Goal: Complete application form: Complete application form

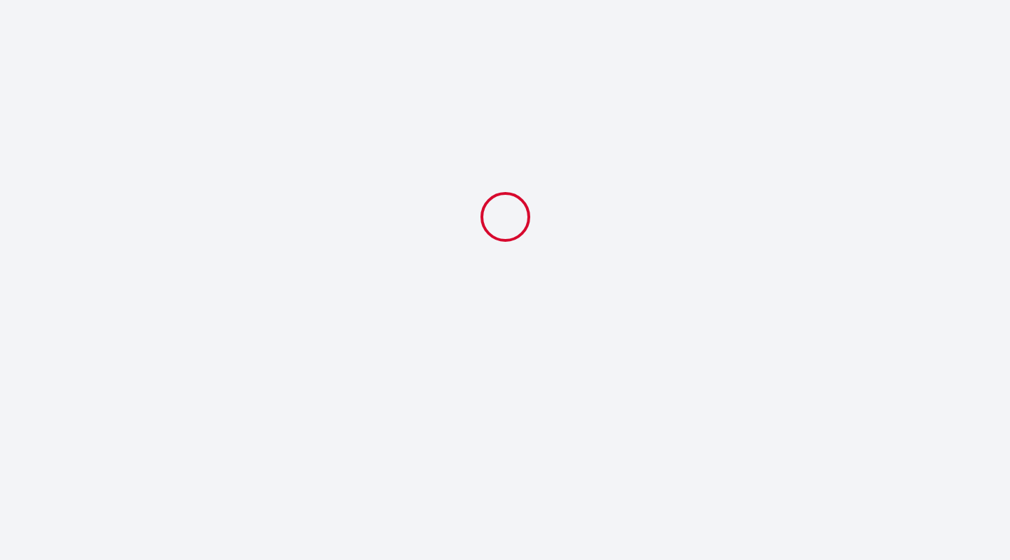
select select
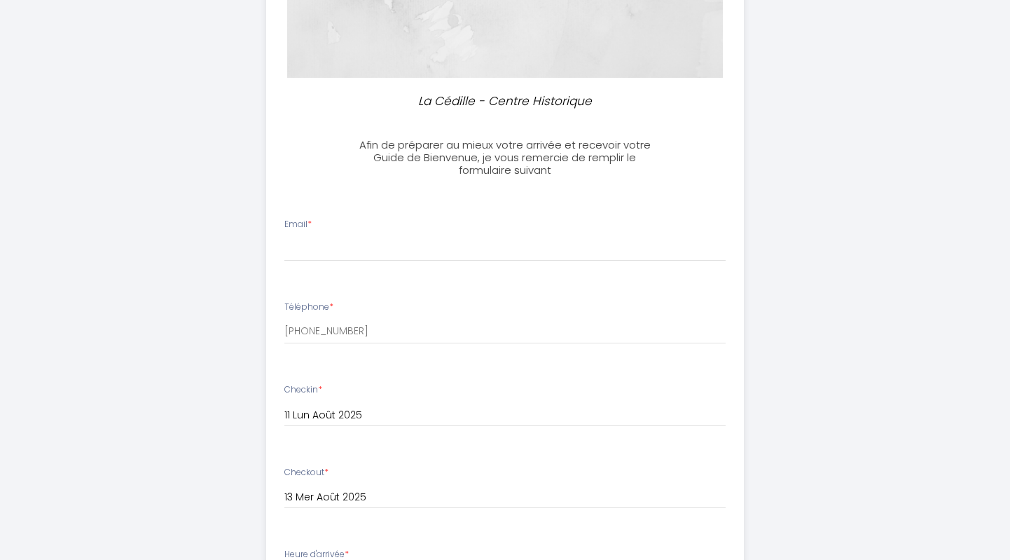
scroll to position [280, 0]
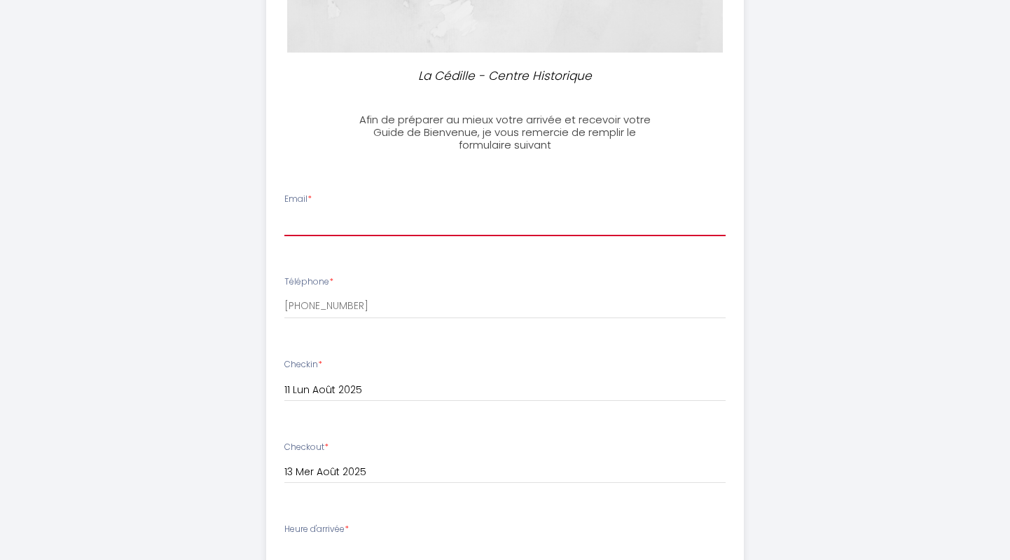
click at [393, 224] on input "Email *" at bounding box center [505, 223] width 442 height 25
type input "[EMAIL_ADDRESS][DOMAIN_NAME]"
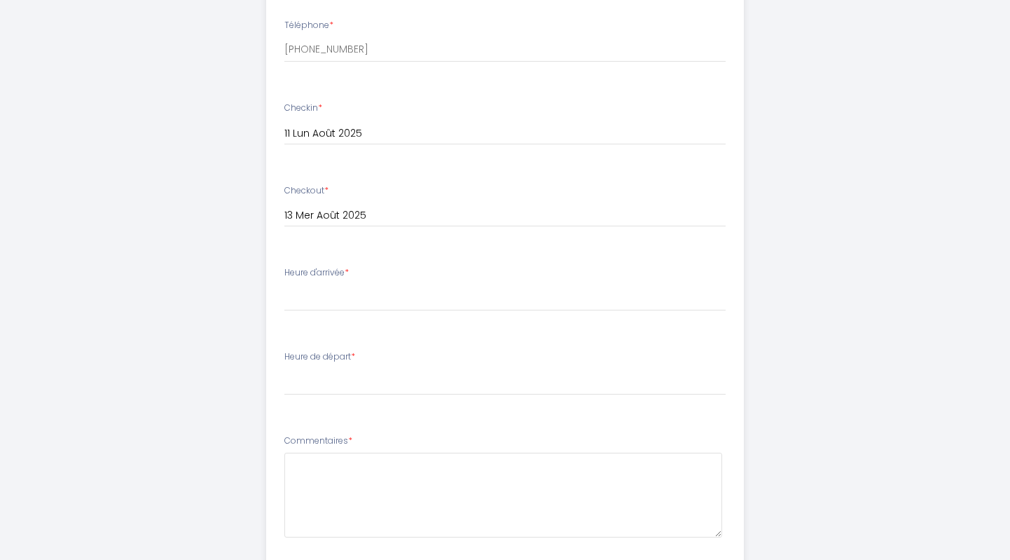
scroll to position [560, 0]
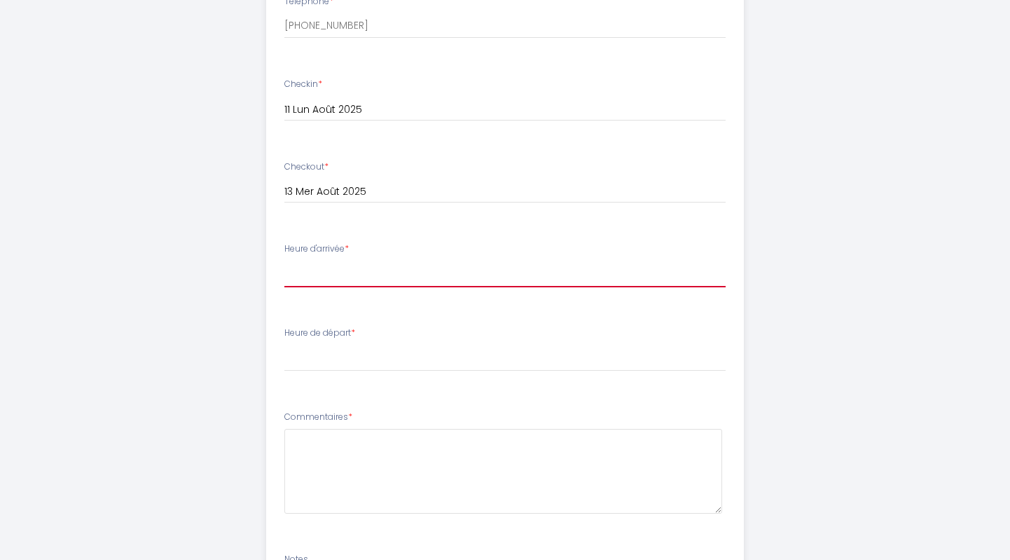
click at [348, 277] on select "16:00 16:30 17:00 17:30 18:00 18:30 19:00 19:30 20:00 20:30 21:00 21:30 22:00 2…" at bounding box center [505, 274] width 442 height 27
select select "17:00"
click at [284, 261] on select "16:00 16:30 17:00 17:30 18:00 18:30 19:00 19:30 20:00 20:30 21:00 21:30 22:00 2…" at bounding box center [505, 274] width 442 height 27
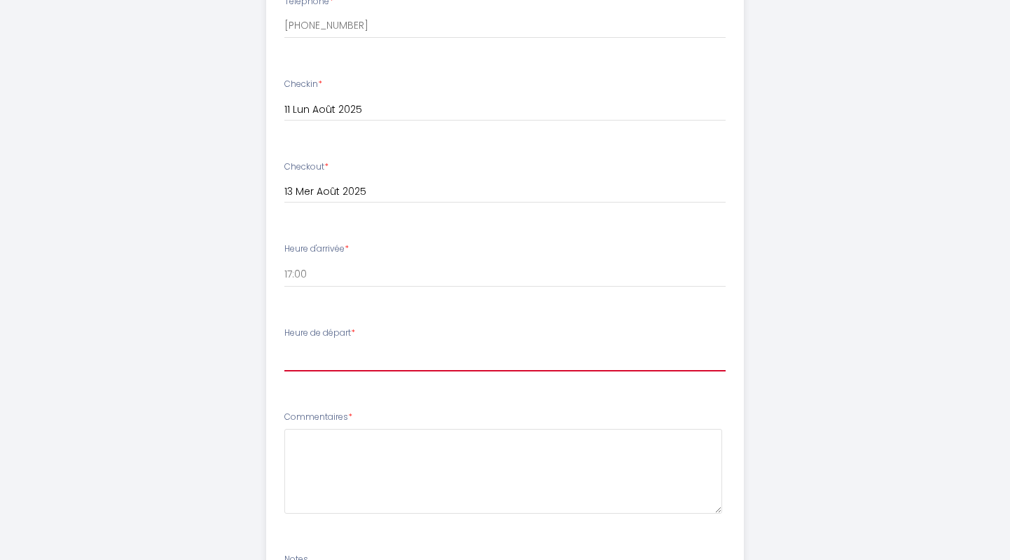
click at [325, 358] on select "00:00 00:30 01:00 01:30 02:00 02:30 03:00 03:30 04:00 04:30 05:00 05:30 06:00 0…" at bounding box center [505, 358] width 442 height 27
select select "09:00"
click at [284, 345] on select "00:00 00:30 01:00 01:30 02:00 02:30 03:00 03:30 04:00 04:30 05:00 05:30 06:00 0…" at bounding box center [505, 358] width 442 height 27
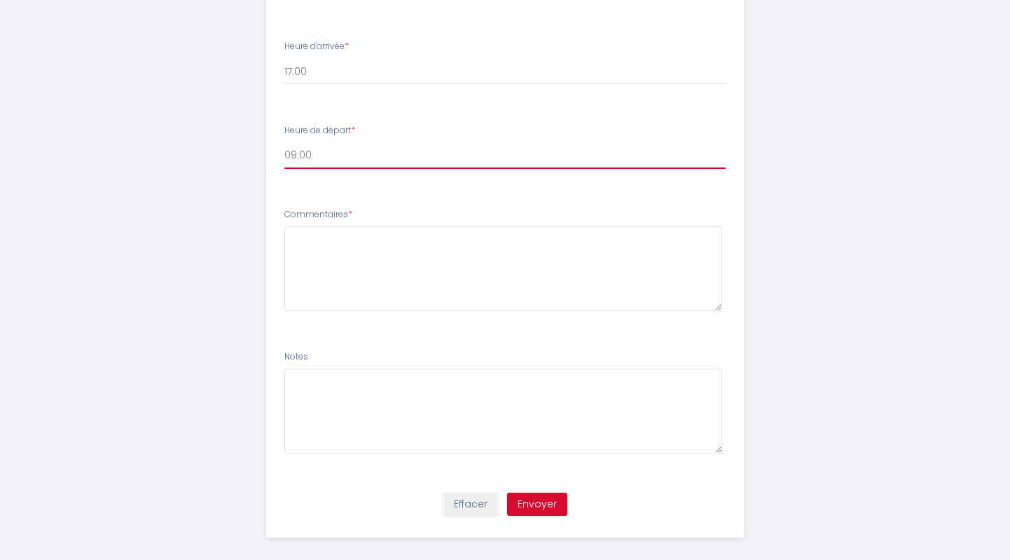
scroll to position [775, 0]
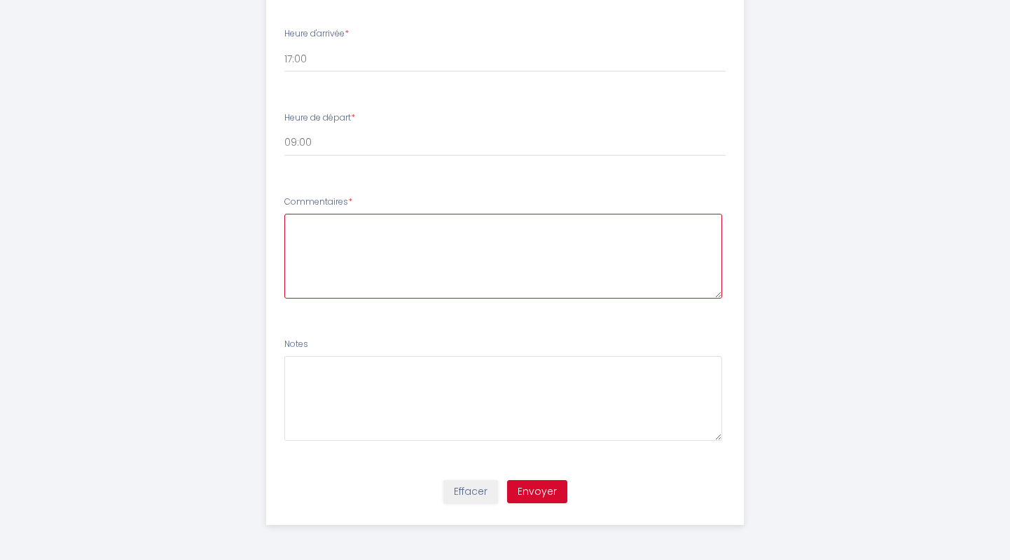
click at [411, 265] on textarea at bounding box center [503, 256] width 438 height 85
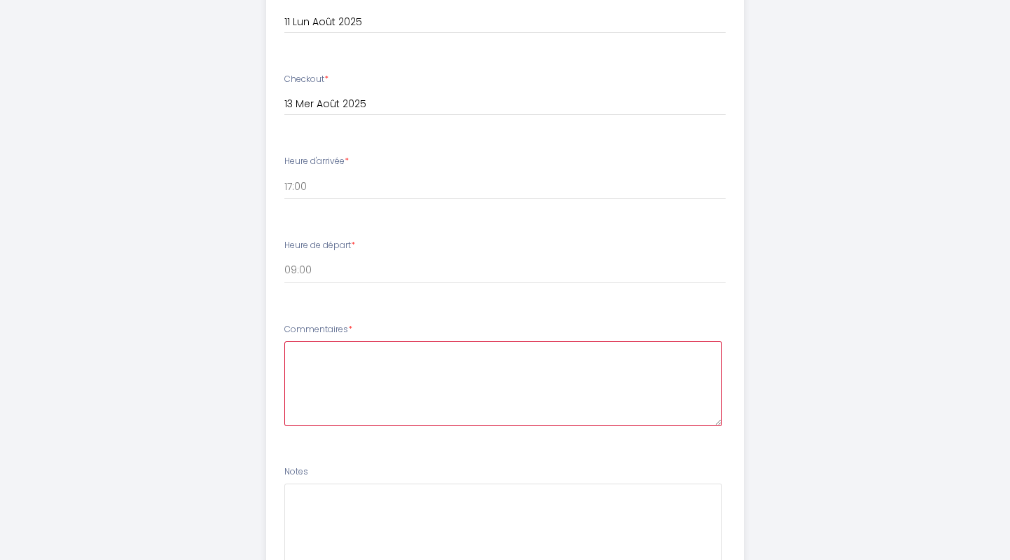
scroll to position [705, 0]
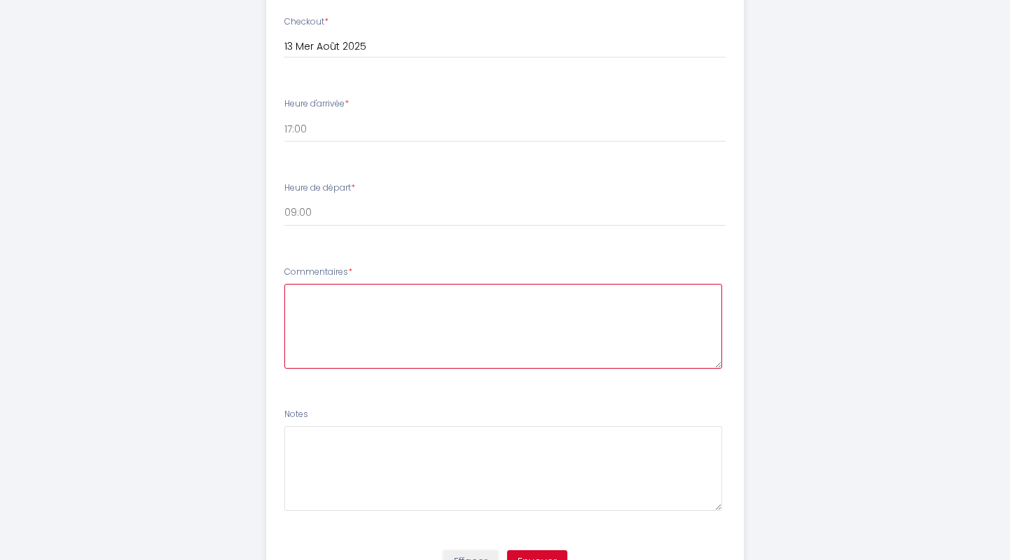
click at [424, 343] on textarea at bounding box center [503, 326] width 438 height 85
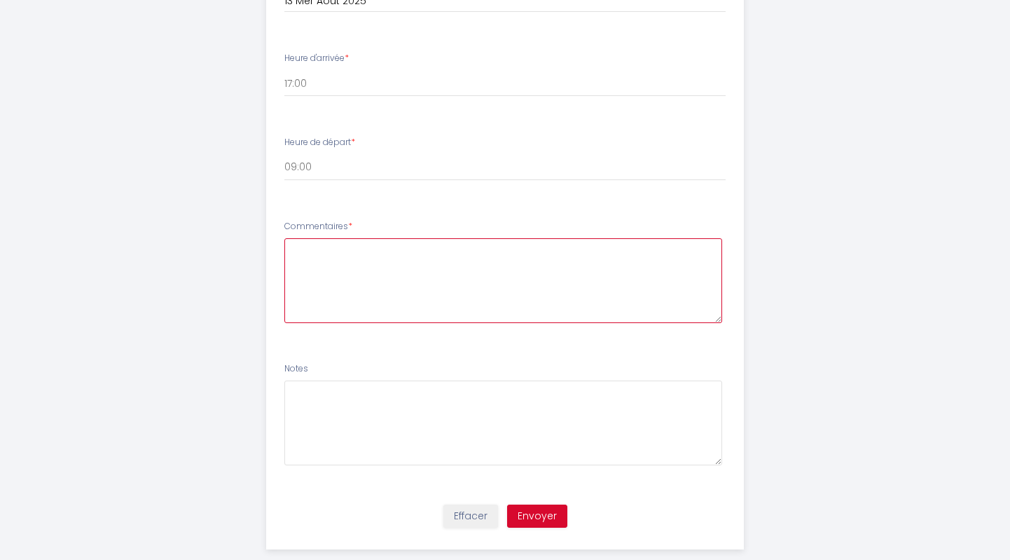
scroll to position [775, 0]
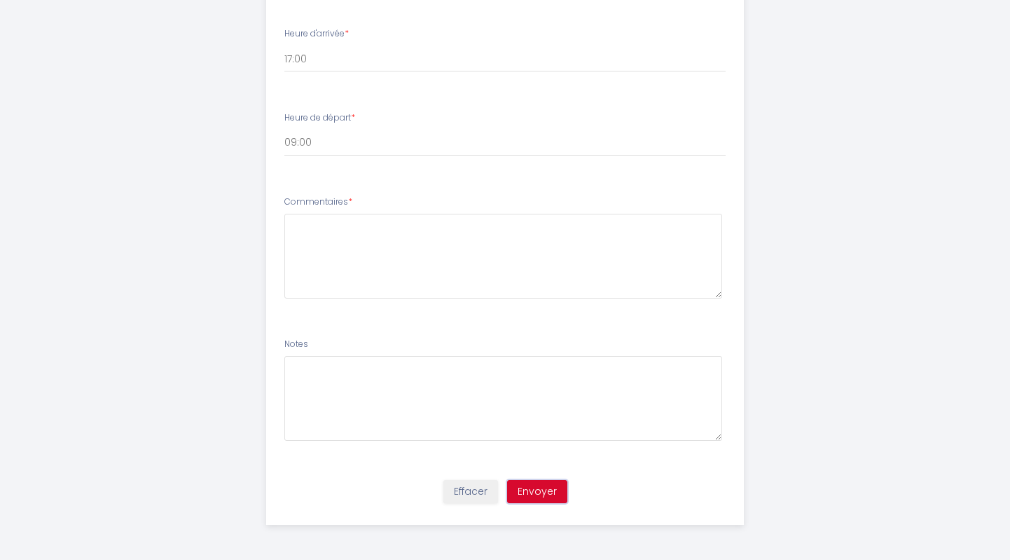
click at [526, 491] on button "Envoyer" at bounding box center [537, 492] width 60 height 24
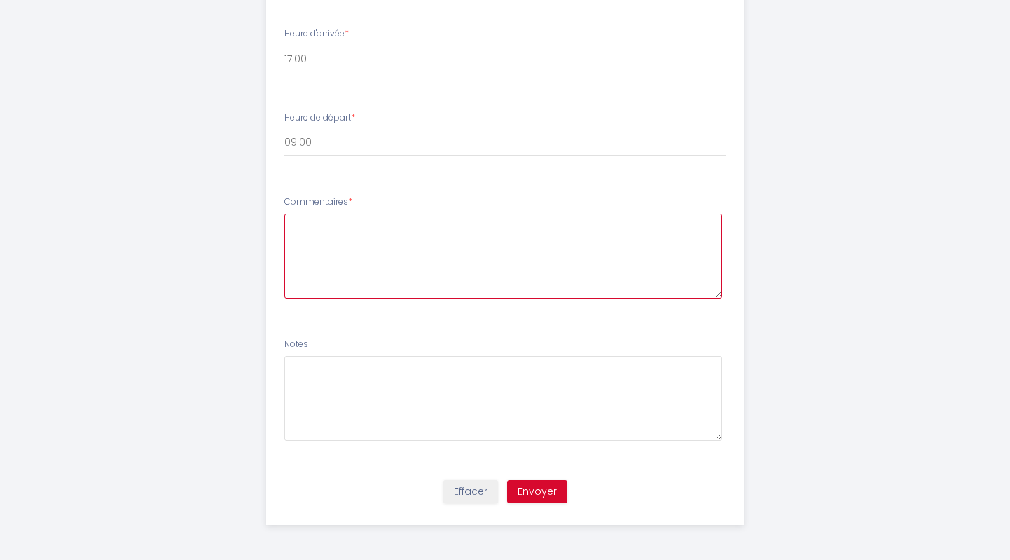
click at [482, 247] on textarea at bounding box center [503, 256] width 438 height 85
type textarea "bonjour"
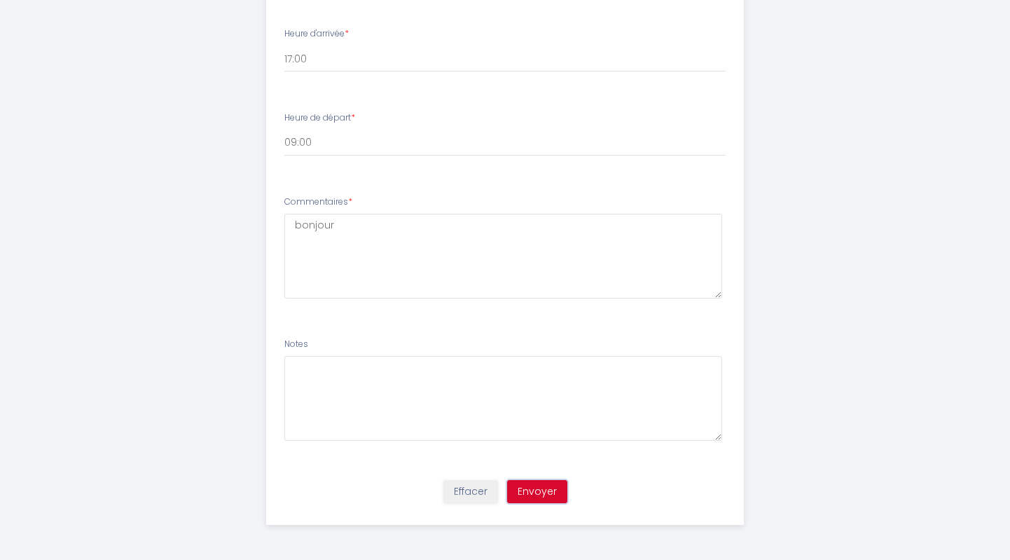
click at [519, 494] on button "Envoyer" at bounding box center [537, 492] width 60 height 24
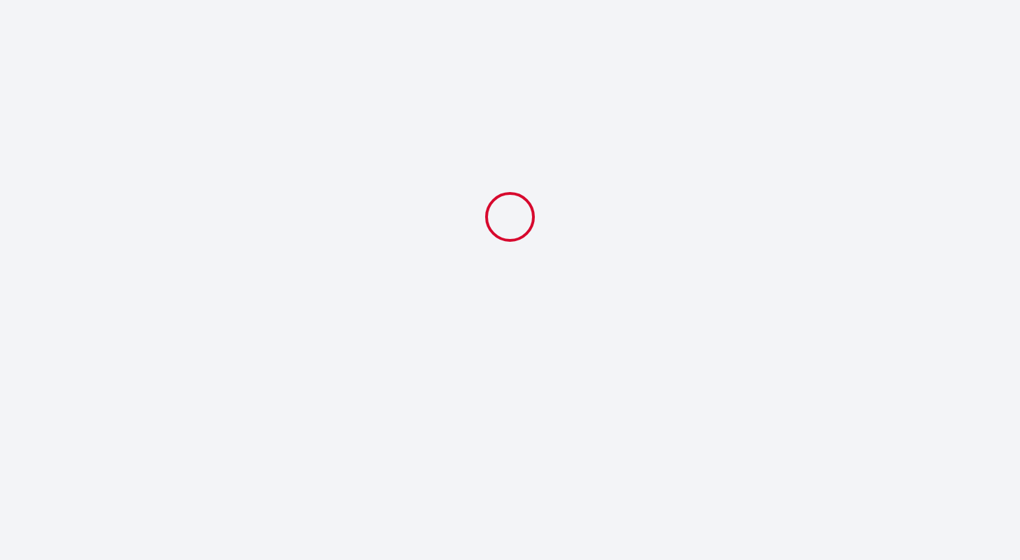
select select "17:00"
select select "09:00"
